Goal: Task Accomplishment & Management: Complete application form

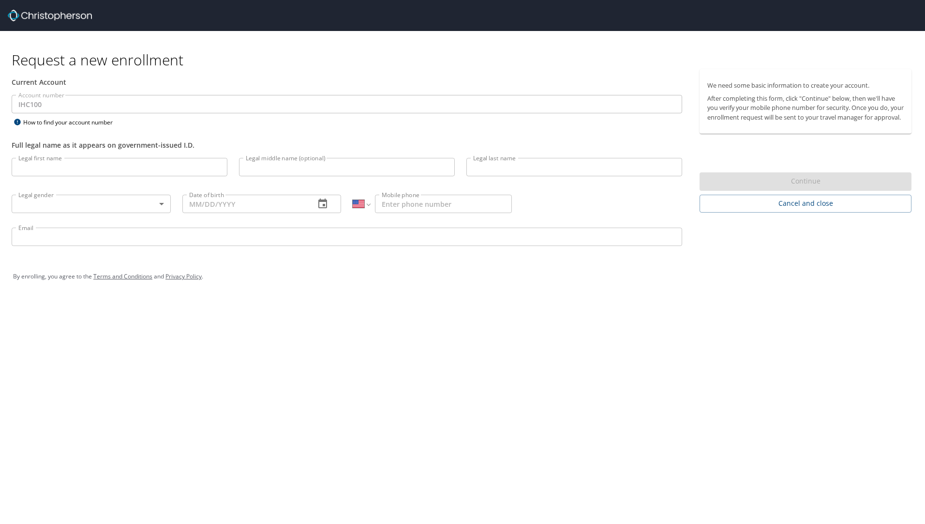
select select "US"
click at [156, 173] on input "Legal first name" at bounding box center [120, 167] width 216 height 18
type input "[PERSON_NAME]"
click at [526, 171] on input "Legal last name" at bounding box center [574, 167] width 216 height 18
type input "[PERSON_NAME]"
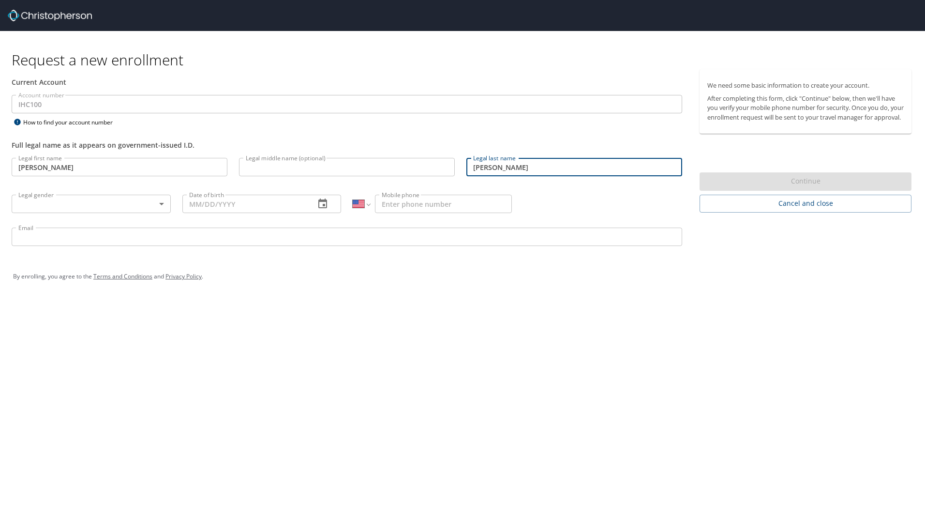
click at [163, 199] on body "Request a new enrollment Current Account Account number IHC100 Account number H…" at bounding box center [462, 262] width 925 height 524
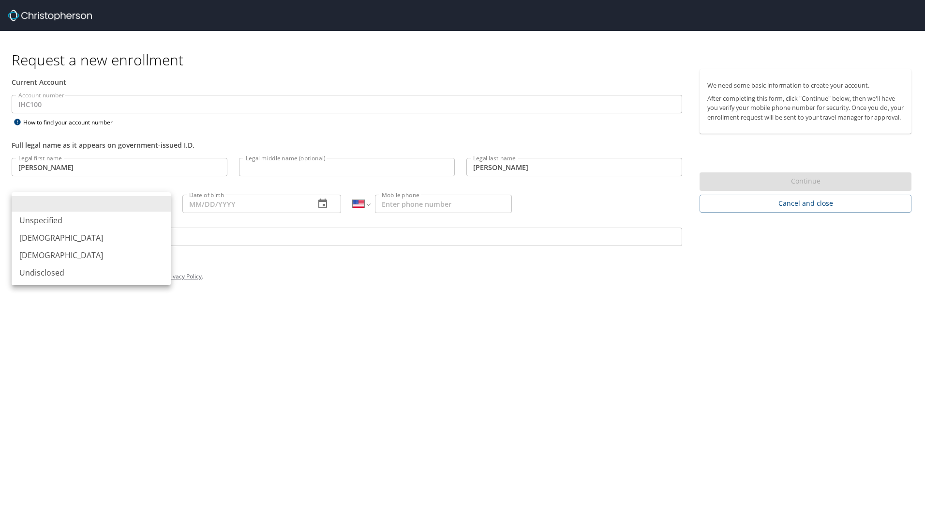
click at [96, 256] on li "[DEMOGRAPHIC_DATA]" at bounding box center [91, 254] width 159 height 17
type input "[DEMOGRAPHIC_DATA]"
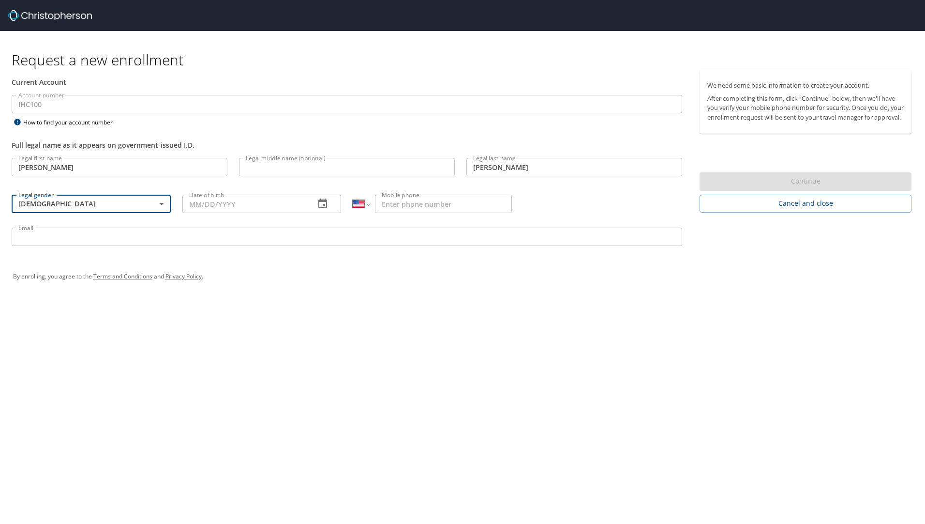
click at [213, 201] on input "Date of birth" at bounding box center [244, 204] width 125 height 18
type input "[DATE]"
click at [410, 201] on input "Mobile phone" at bounding box center [443, 204] width 137 height 18
type input "[PHONE_NUMBER]"
click at [423, 239] on input "Email" at bounding box center [347, 236] width 671 height 18
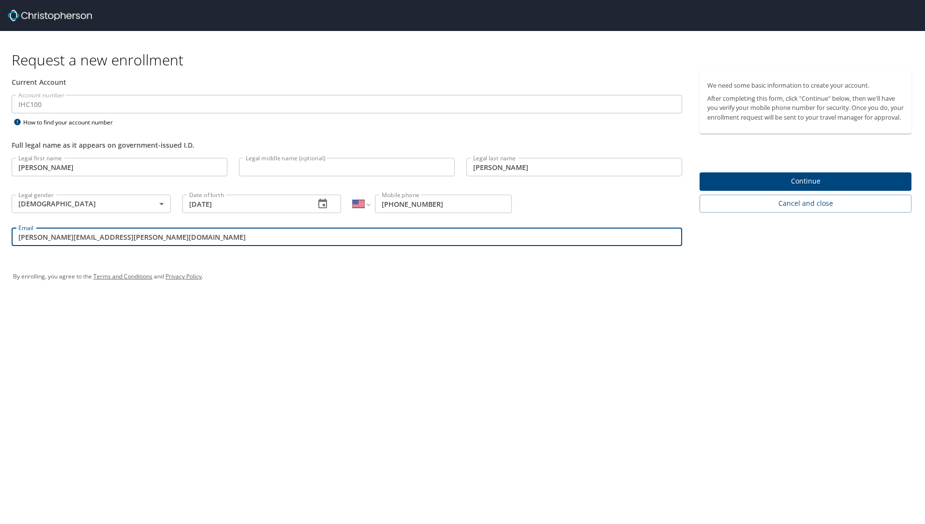
type input "[PERSON_NAME][EMAIL_ADDRESS][PERSON_NAME][DOMAIN_NAME]"
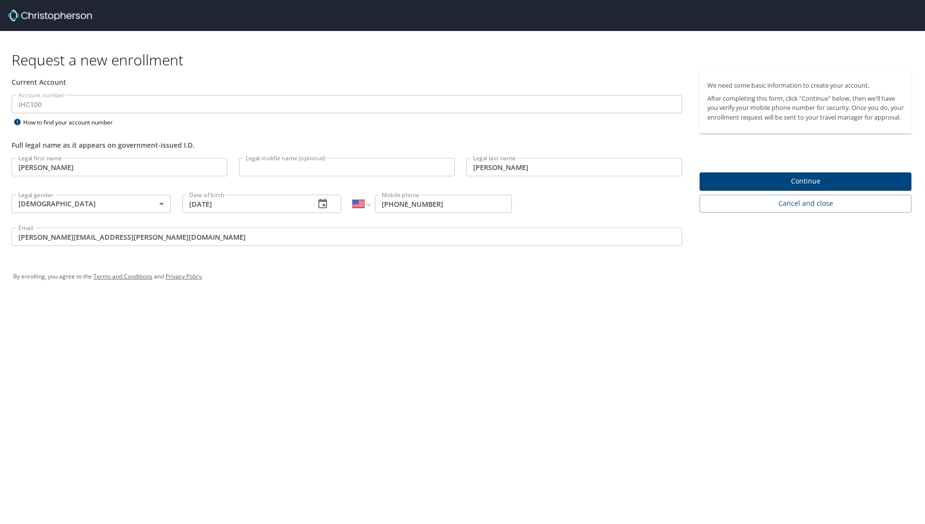
click at [420, 312] on div "Request a new enrollment Current Account Account number IHC100 Account number H…" at bounding box center [462, 262] width 925 height 524
click at [832, 187] on span "Continue" at bounding box center [805, 181] width 196 height 12
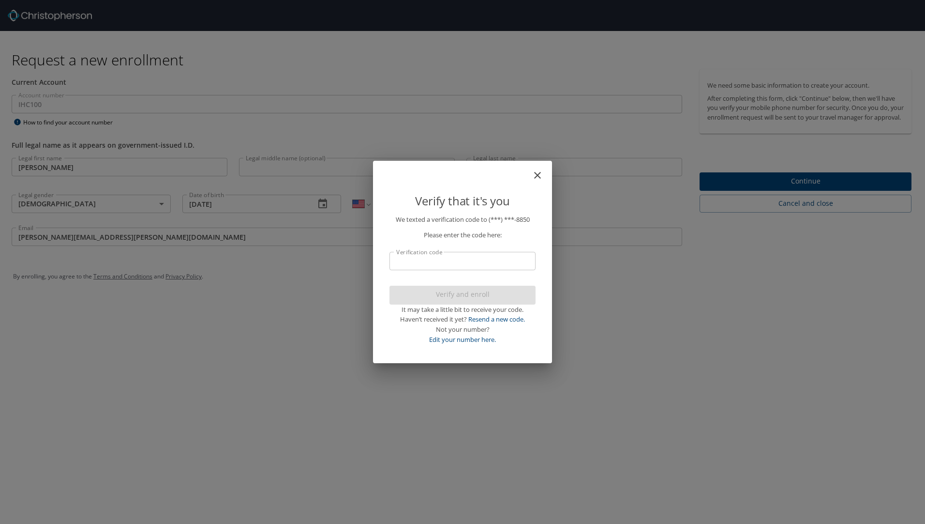
click at [489, 269] on input "Verification code" at bounding box center [462, 261] width 146 height 18
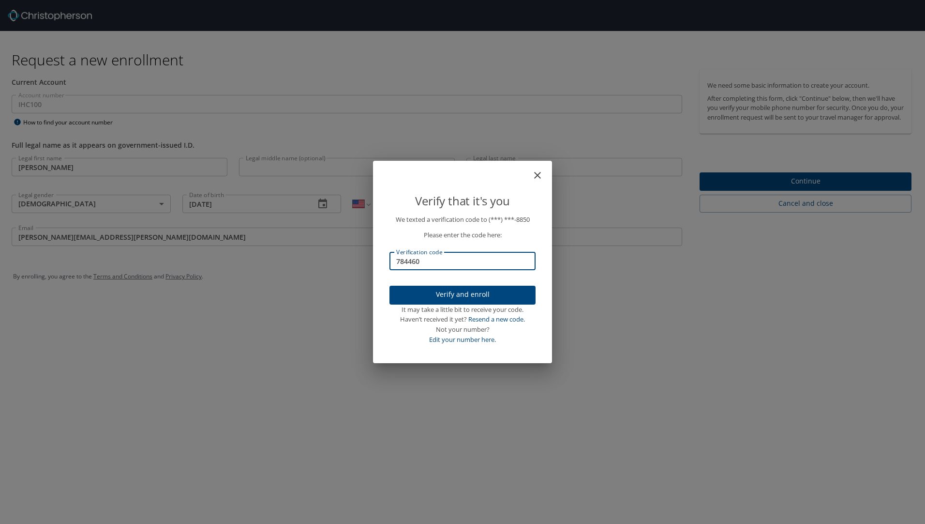
type input "784460"
click at [496, 296] on span "Verify and enroll" at bounding box center [462, 294] width 131 height 12
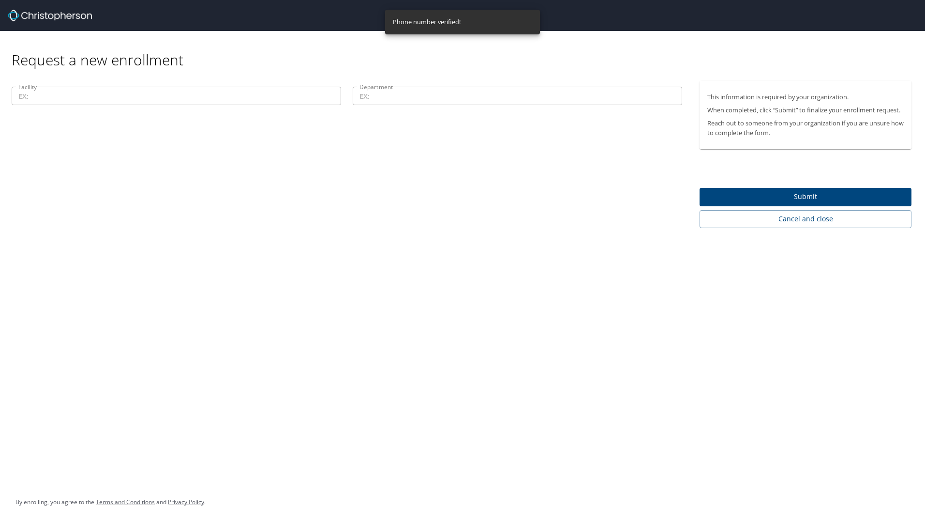
click at [254, 102] on input "Facility" at bounding box center [176, 96] width 329 height 18
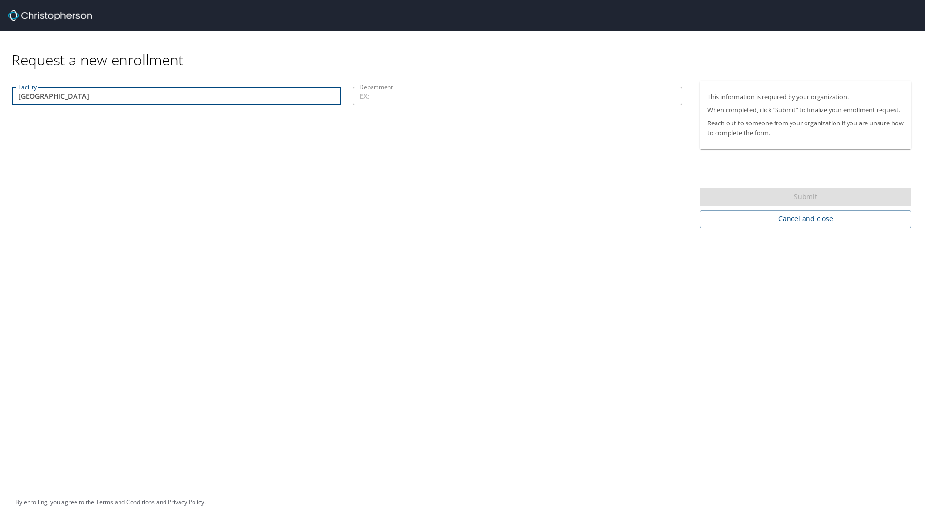
type input "[GEOGRAPHIC_DATA]"
click at [454, 97] on input "Department" at bounding box center [517, 96] width 329 height 18
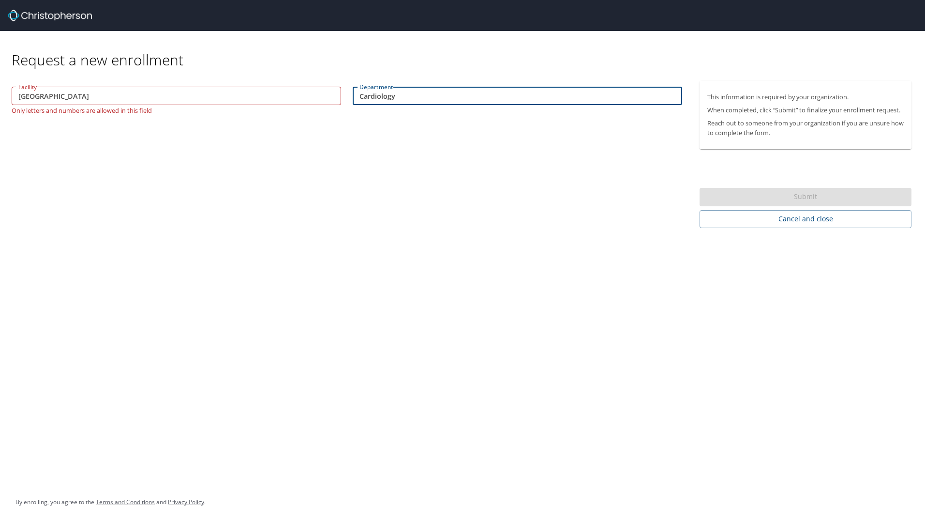
type input "Cardiology"
click at [470, 169] on div "Facility Primary Children's Hospital Facility Only letters and numbers are allo…" at bounding box center [347, 154] width 694 height 147
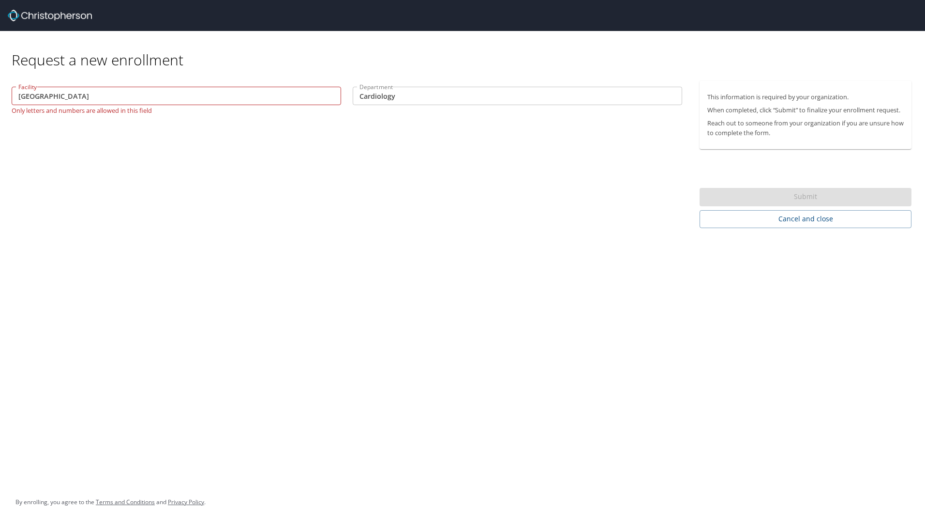
click at [157, 94] on input "[GEOGRAPHIC_DATA]" at bounding box center [176, 96] width 329 height 18
click at [78, 99] on input "[GEOGRAPHIC_DATA]" at bounding box center [176, 96] width 329 height 18
type input "[GEOGRAPHIC_DATA]"
click at [182, 144] on div "Facility Primary Childrens Hospital Facility Only letters and numbers are allow…" at bounding box center [347, 154] width 694 height 147
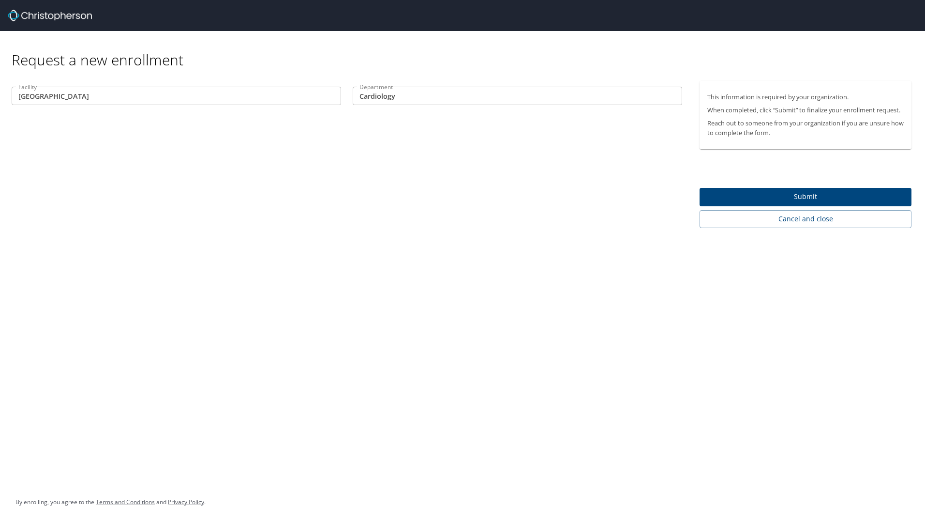
click at [827, 198] on span "Submit" at bounding box center [805, 197] width 196 height 12
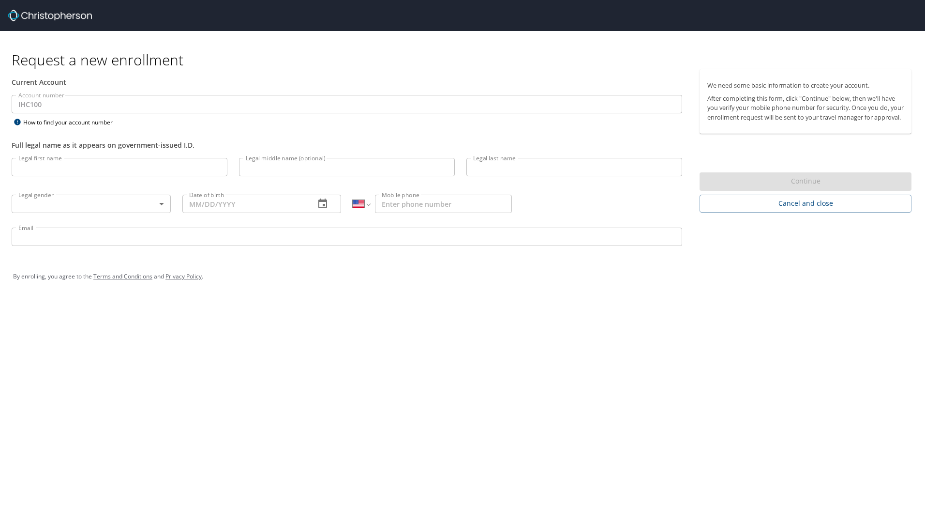
select select "US"
